Goal: Task Accomplishment & Management: Manage account settings

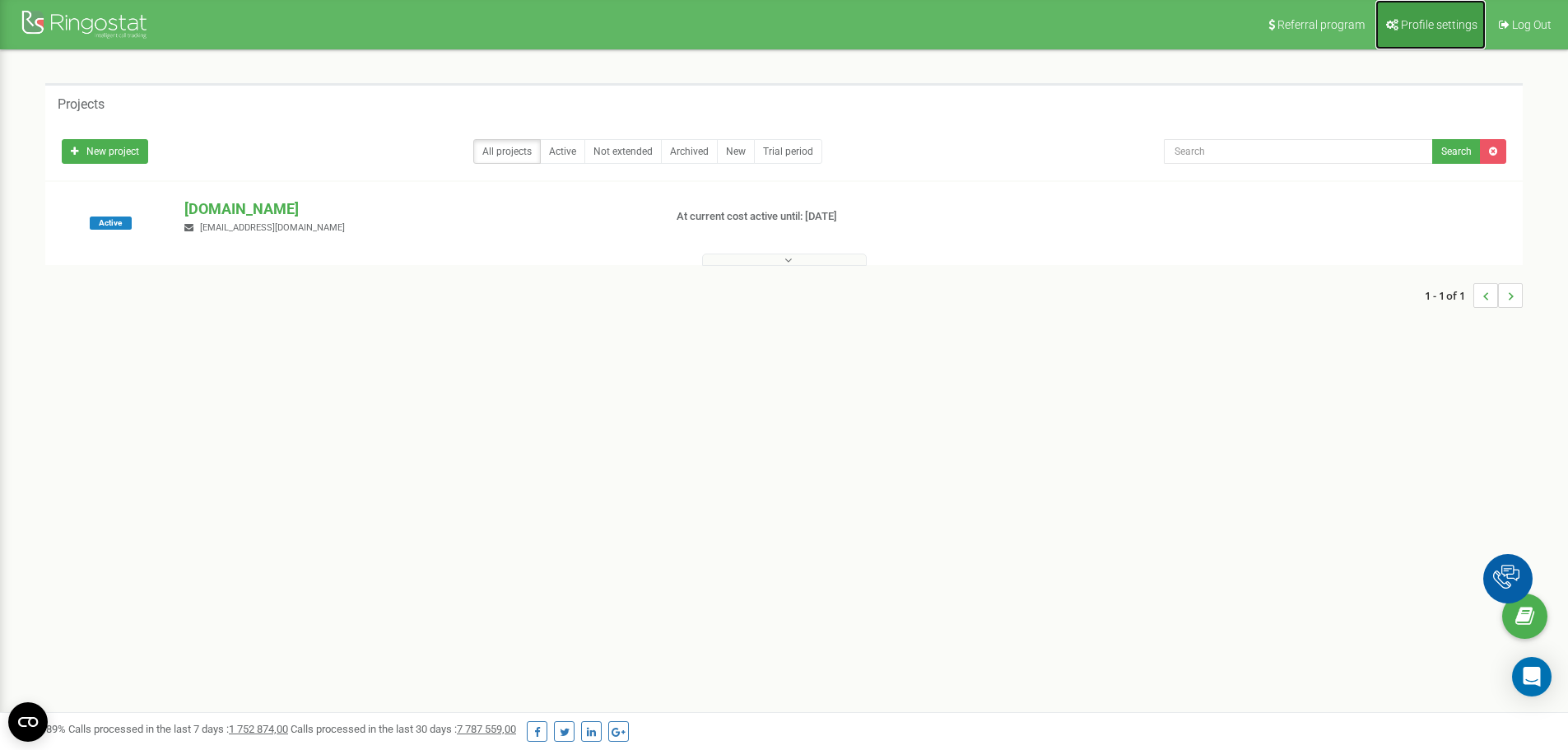
click at [1430, 27] on span "Profile settings" at bounding box center [1438, 24] width 76 height 13
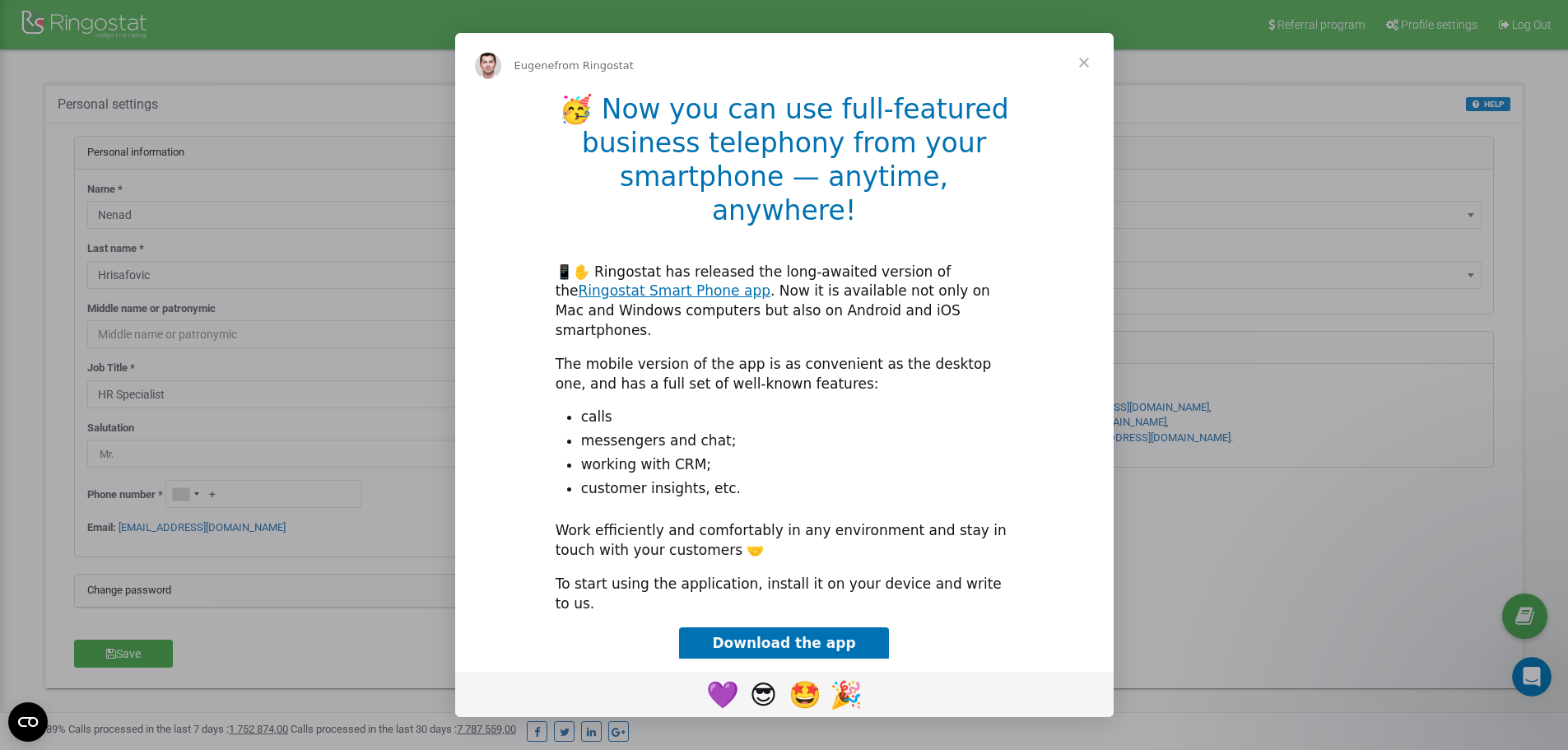
click at [1080, 86] on span "Close" at bounding box center [1084, 62] width 60 height 60
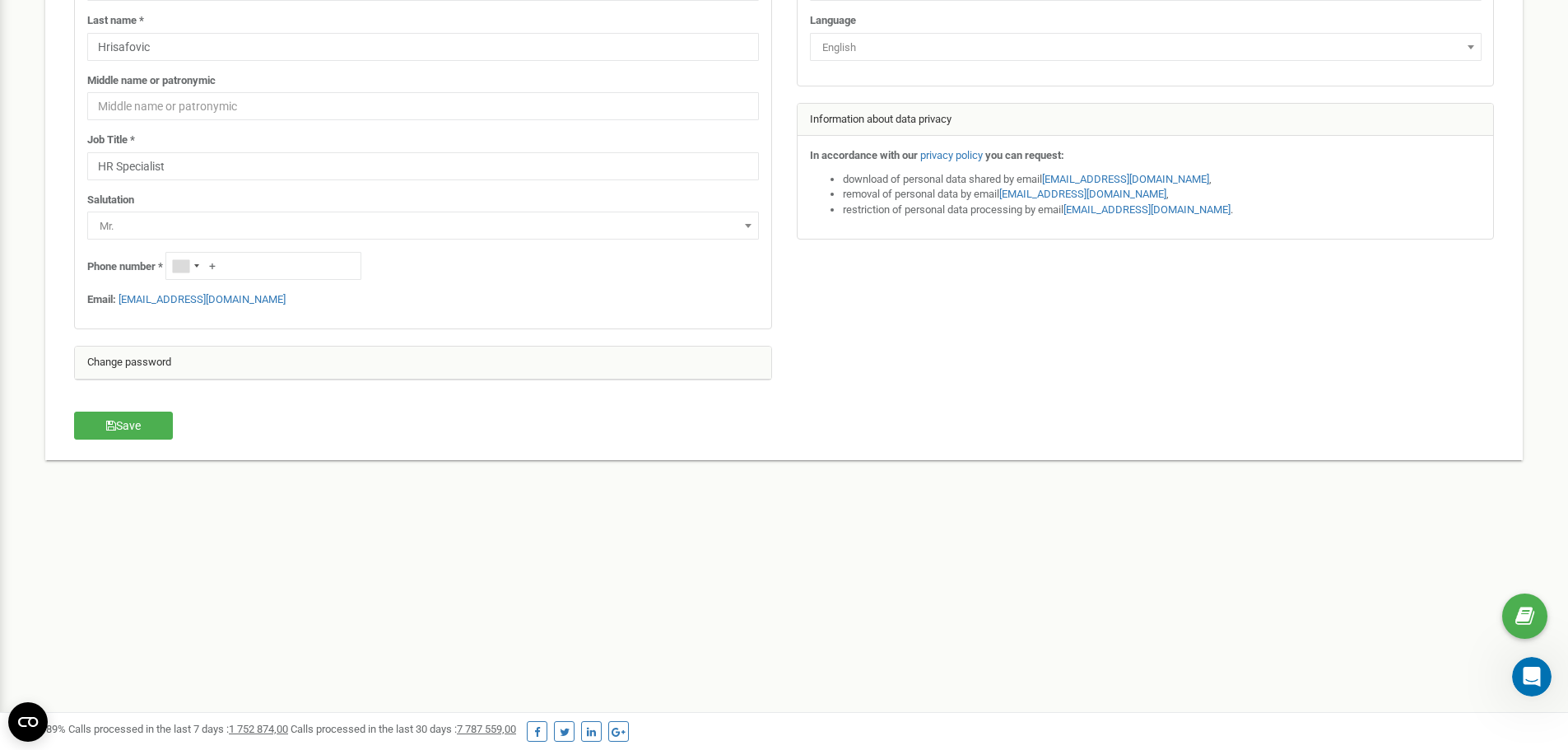
scroll to position [238, 0]
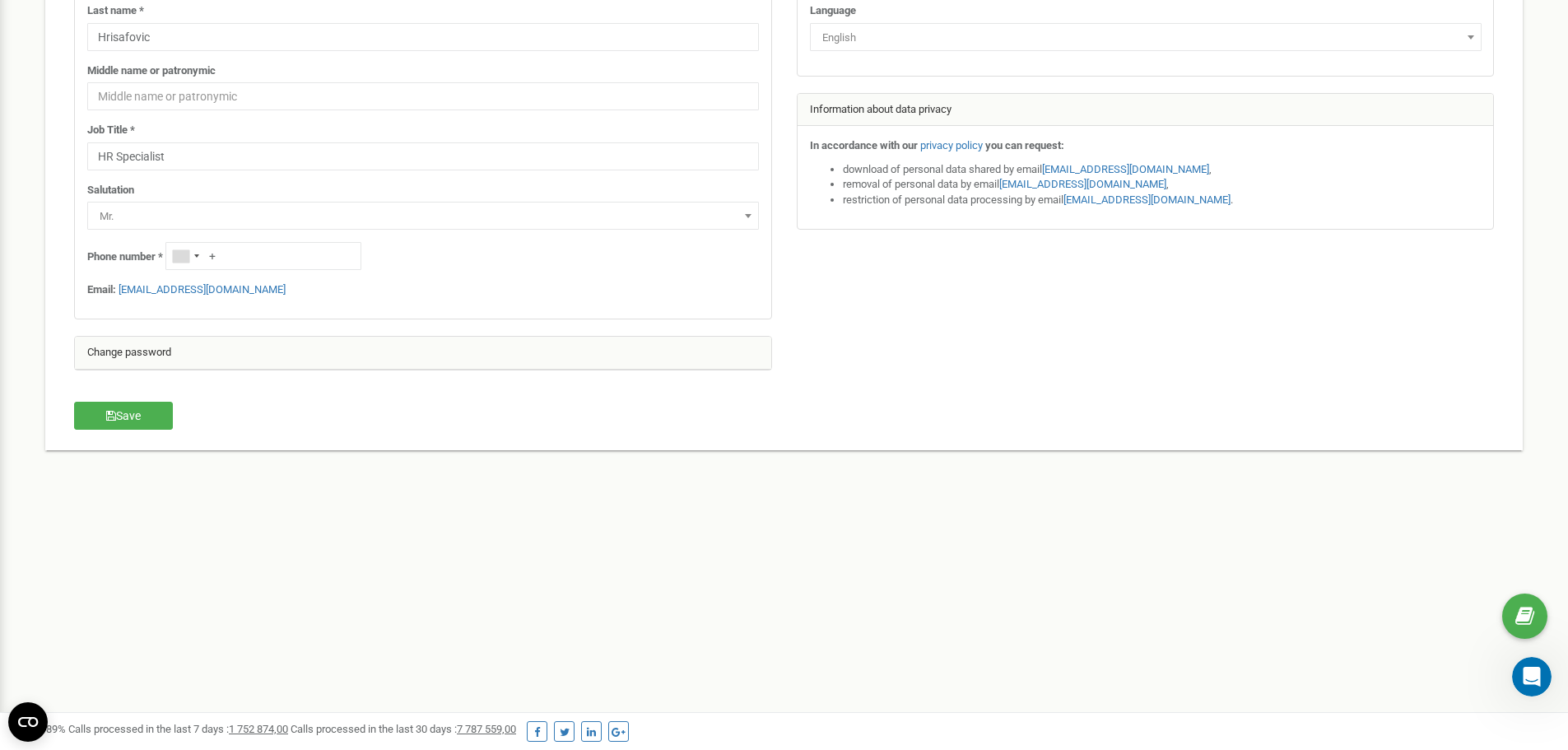
click at [199, 357] on div "Change password" at bounding box center [422, 353] width 696 height 33
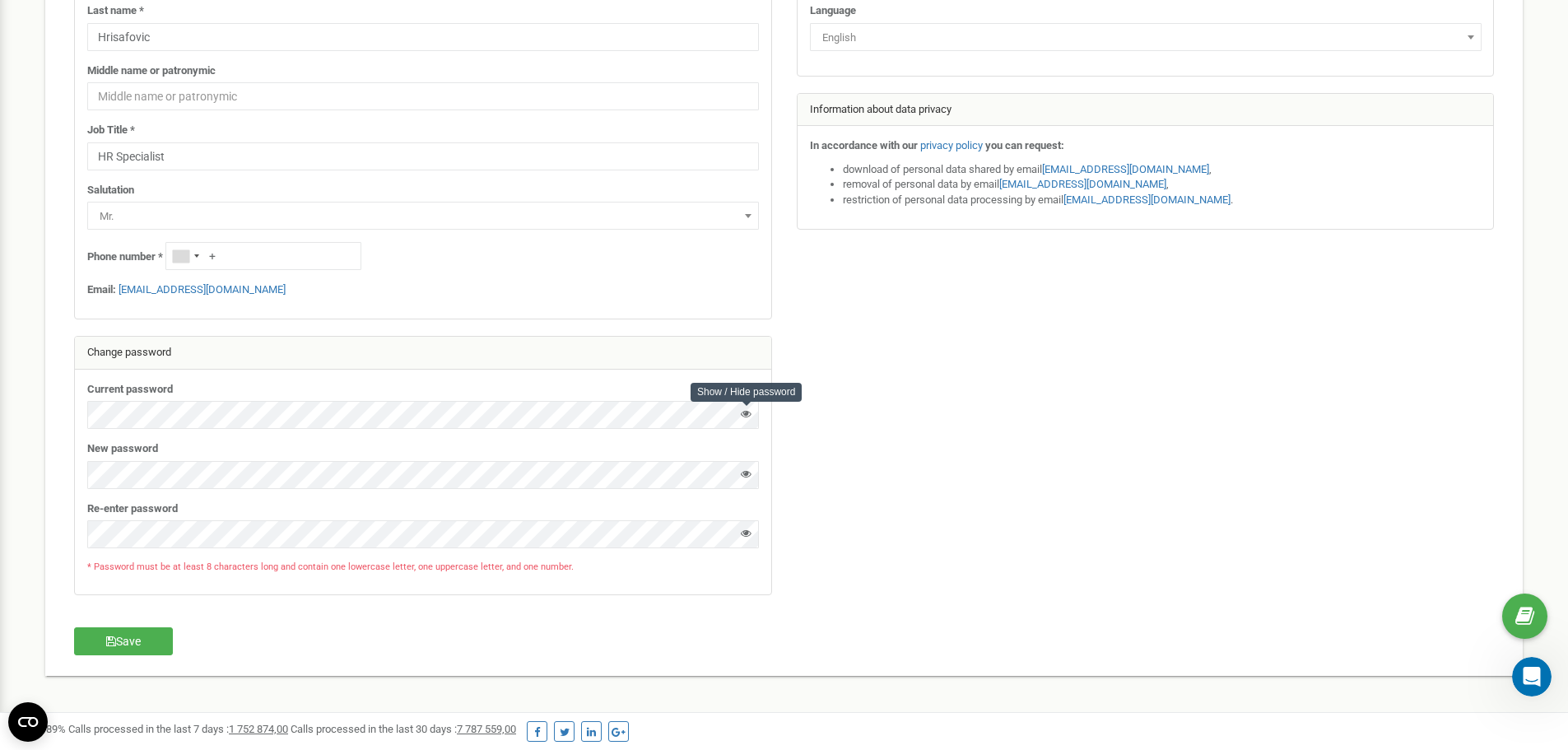
click at [740, 411] on icon at bounding box center [745, 413] width 10 height 10
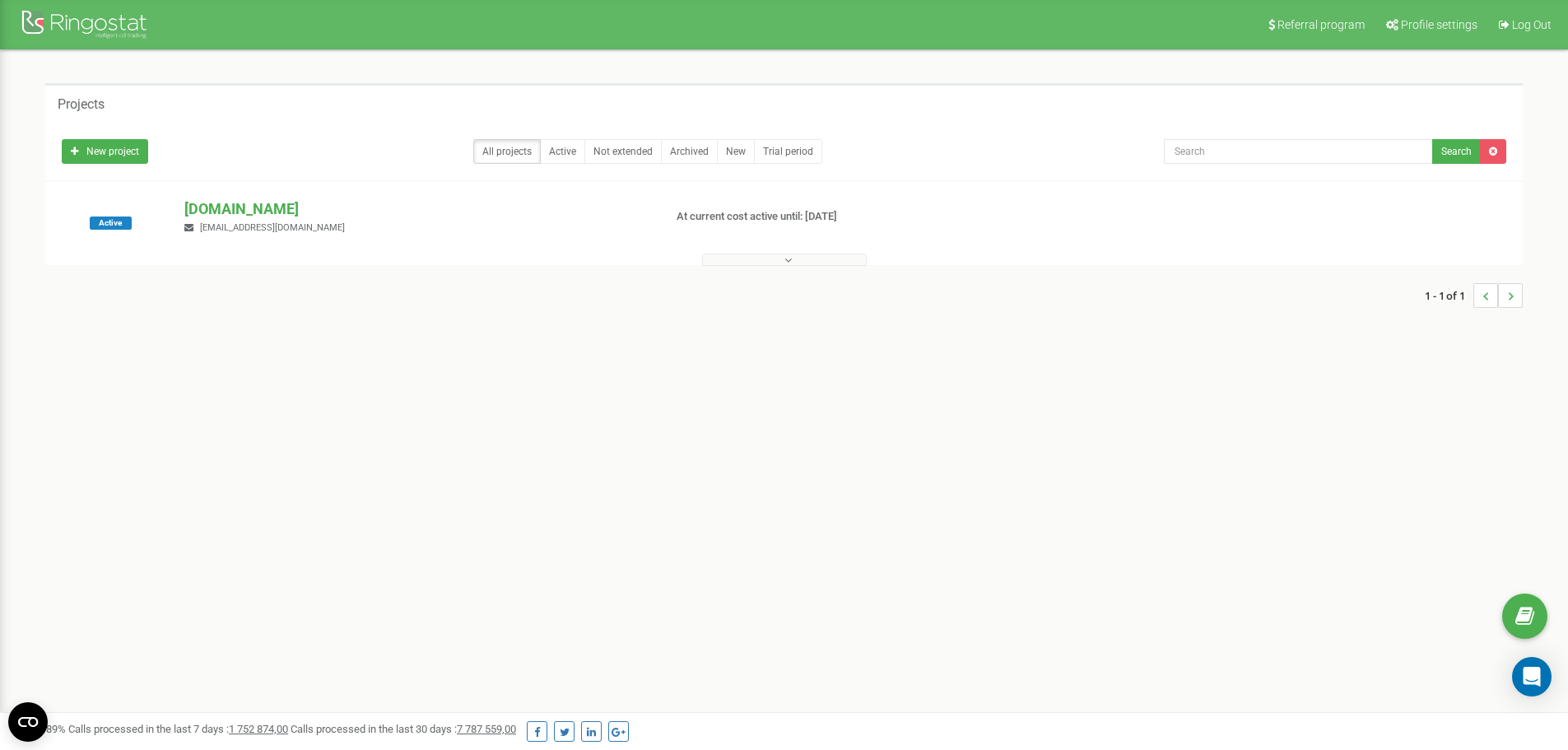
click at [254, 207] on p "[DOMAIN_NAME]" at bounding box center [417, 209] width 465 height 21
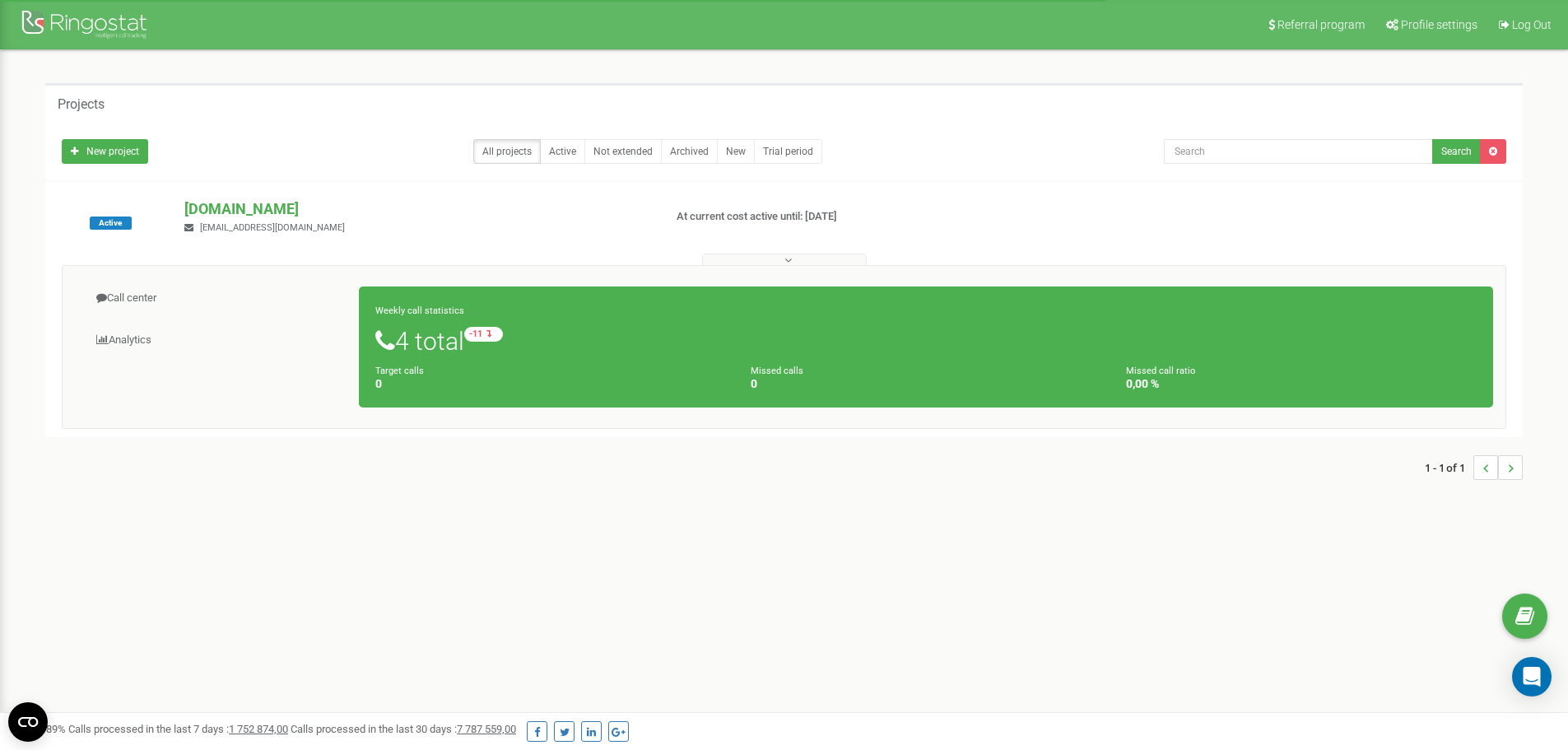
click at [467, 360] on div "Weekly call statistics 4 total -11 relative to last week Target calls 0 Missed …" at bounding box center [926, 347] width 1134 height 121
click at [1522, 620] on icon at bounding box center [1524, 617] width 19 height 24
click at [1459, 26] on span "Profile settings" at bounding box center [1438, 24] width 76 height 13
